Goal: Task Accomplishment & Management: Use online tool/utility

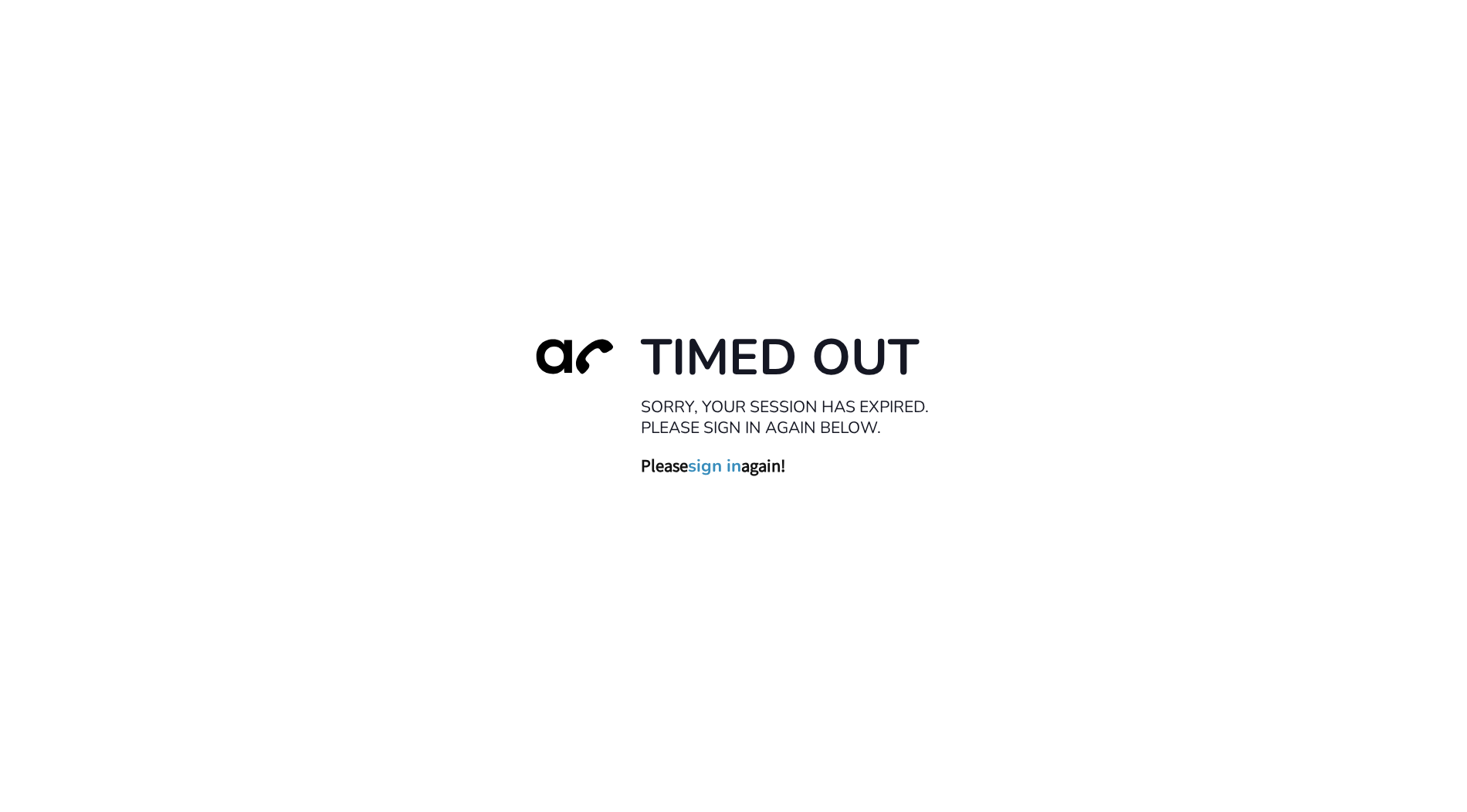
click at [726, 467] on link "sign in" at bounding box center [714, 466] width 53 height 21
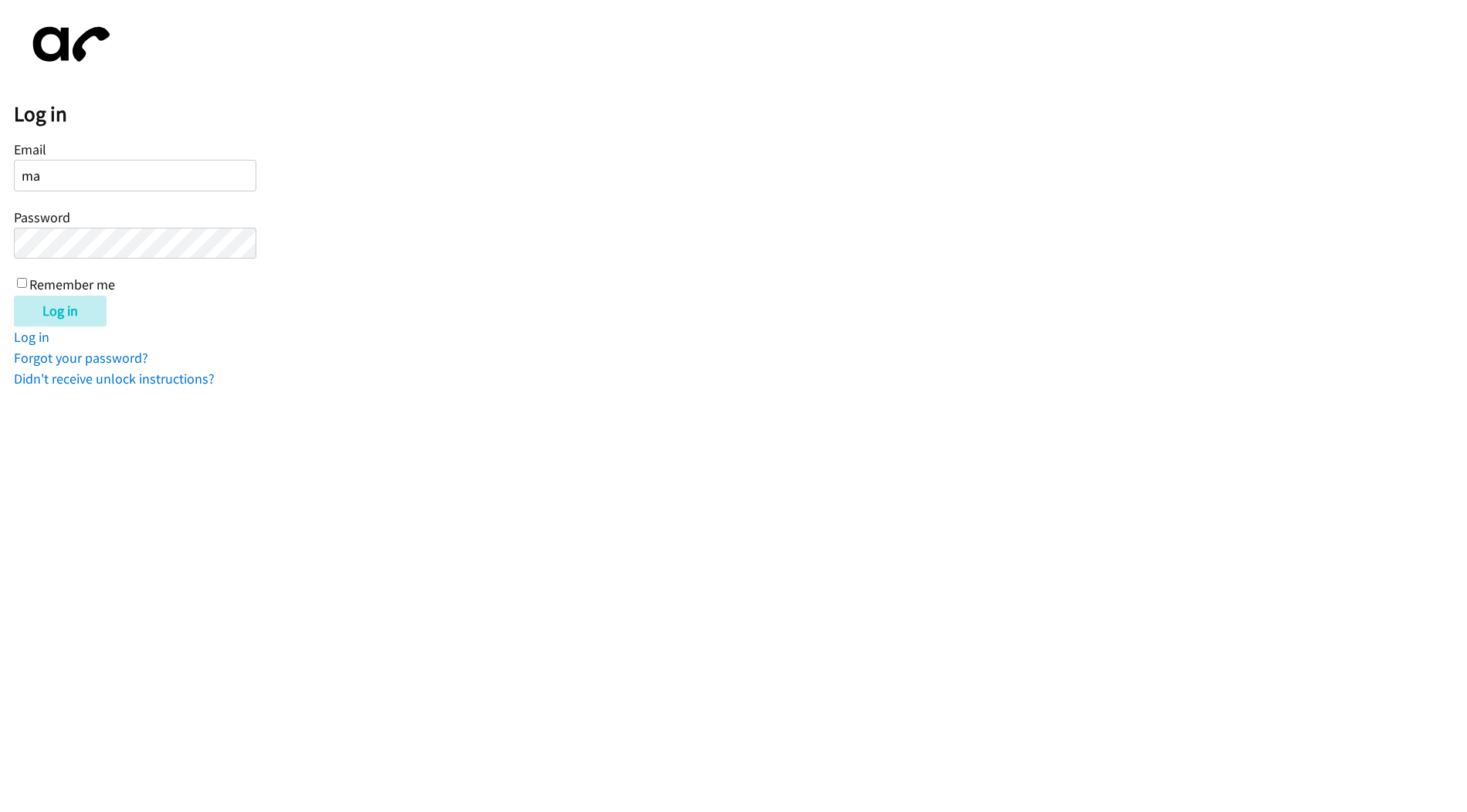
type input "marie@newfoundrentals.com"
click at [14, 295] on input "Log in" at bounding box center [60, 310] width 93 height 31
